Goal: Information Seeking & Learning: Learn about a topic

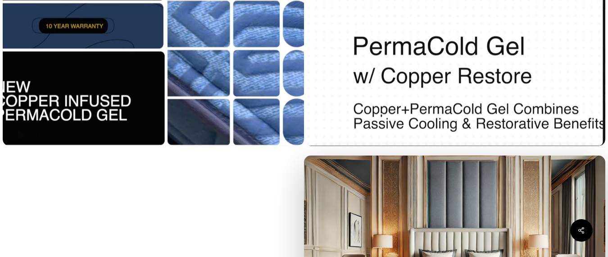
scroll to position [631, 0]
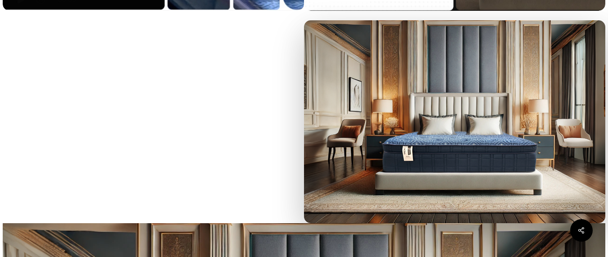
click at [436, 158] on img at bounding box center [455, 121] width 302 height 202
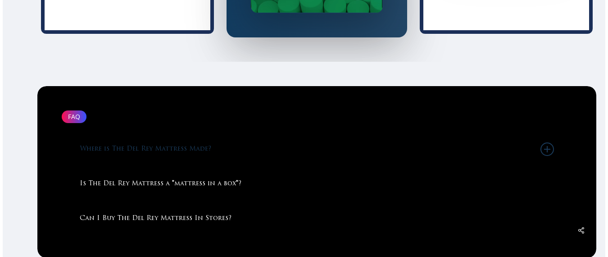
scroll to position [1803, 0]
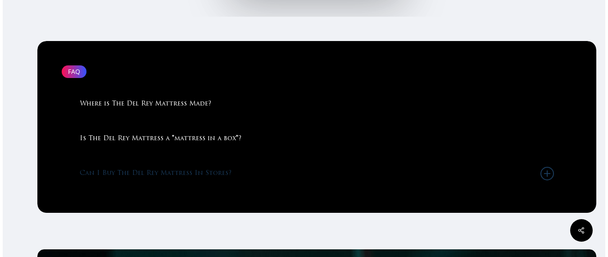
click at [150, 191] on link "Can I Buy The Del Rey Mattress In Stores?" at bounding box center [317, 173] width 475 height 34
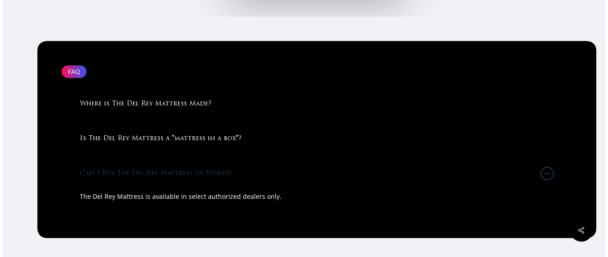
click at [155, 185] on link "Can I Buy The Del Rey Mattress In Stores?" at bounding box center [317, 173] width 475 height 34
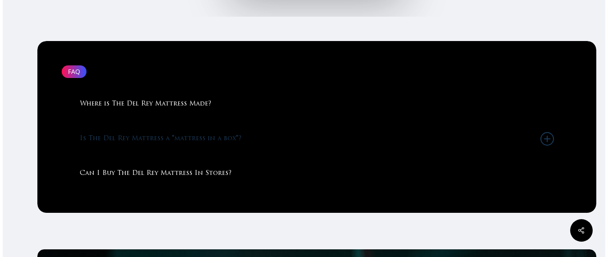
click at [172, 156] on link "Is The Del Rey Mattress a "mattress in a box"?" at bounding box center [317, 139] width 475 height 34
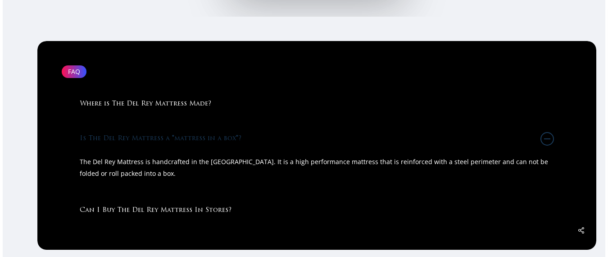
click at [172, 156] on link "Is The Del Rey Mattress a "mattress in a box"?" at bounding box center [317, 139] width 475 height 34
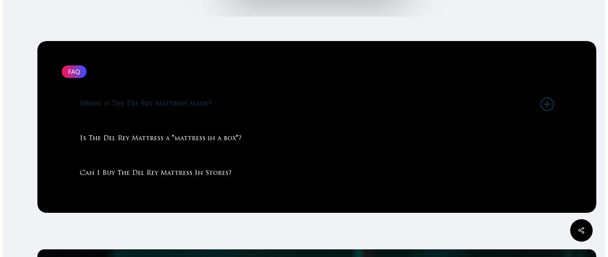
click at [179, 121] on link "Where is The Del Rey Mattress Made?" at bounding box center [317, 104] width 475 height 34
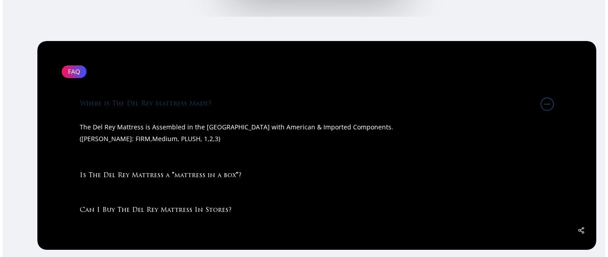
click at [181, 116] on link "Where is The Del Rey Mattress Made?" at bounding box center [317, 104] width 475 height 34
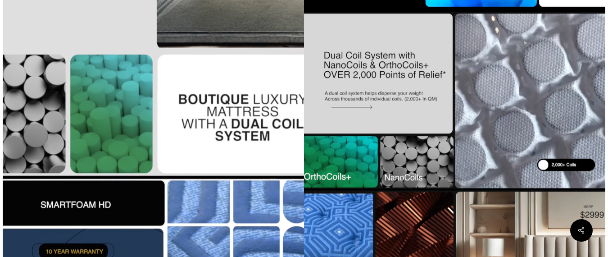
scroll to position [90, 0]
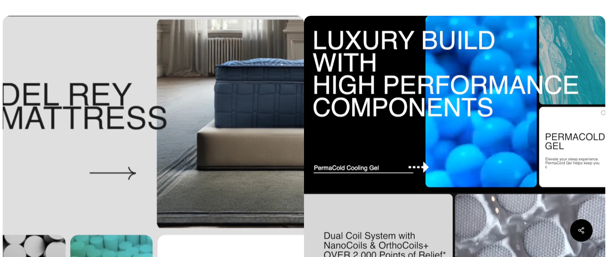
drag, startPoint x: 245, startPoint y: 89, endPoint x: 234, endPoint y: 87, distance: 11.0
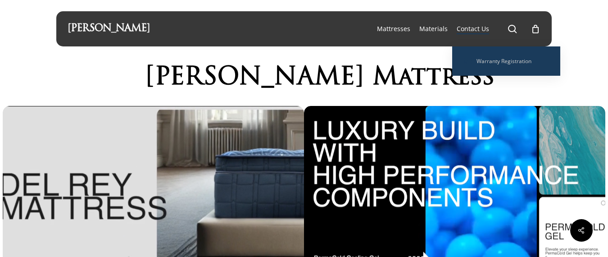
drag, startPoint x: 66, startPoint y: 0, endPoint x: 461, endPoint y: 30, distance: 395.9
click at [461, 30] on span "Contact Us" at bounding box center [473, 28] width 32 height 9
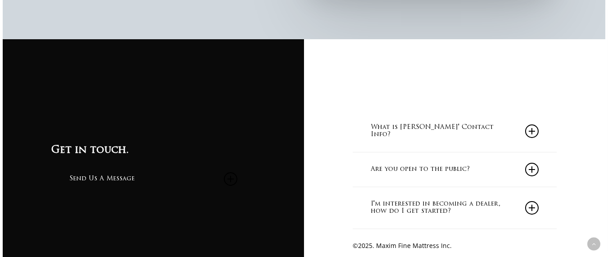
scroll to position [800, 0]
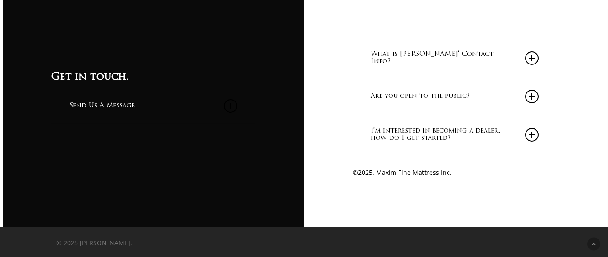
click at [399, 128] on link "I'm interested in becoming a dealer, how do I get started?" at bounding box center [455, 134] width 168 height 41
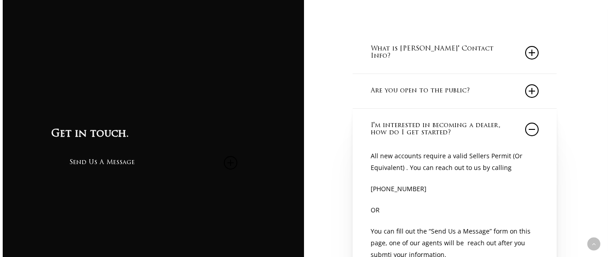
scroll to position [845, 0]
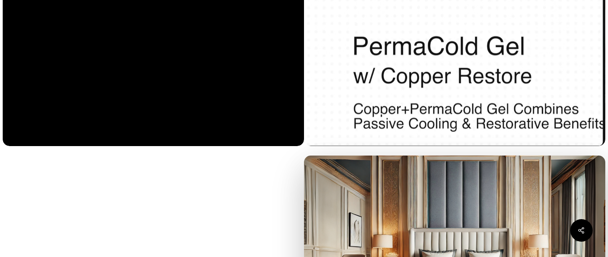
scroll to position [721, 0]
